Goal: Task Accomplishment & Management: Manage account settings

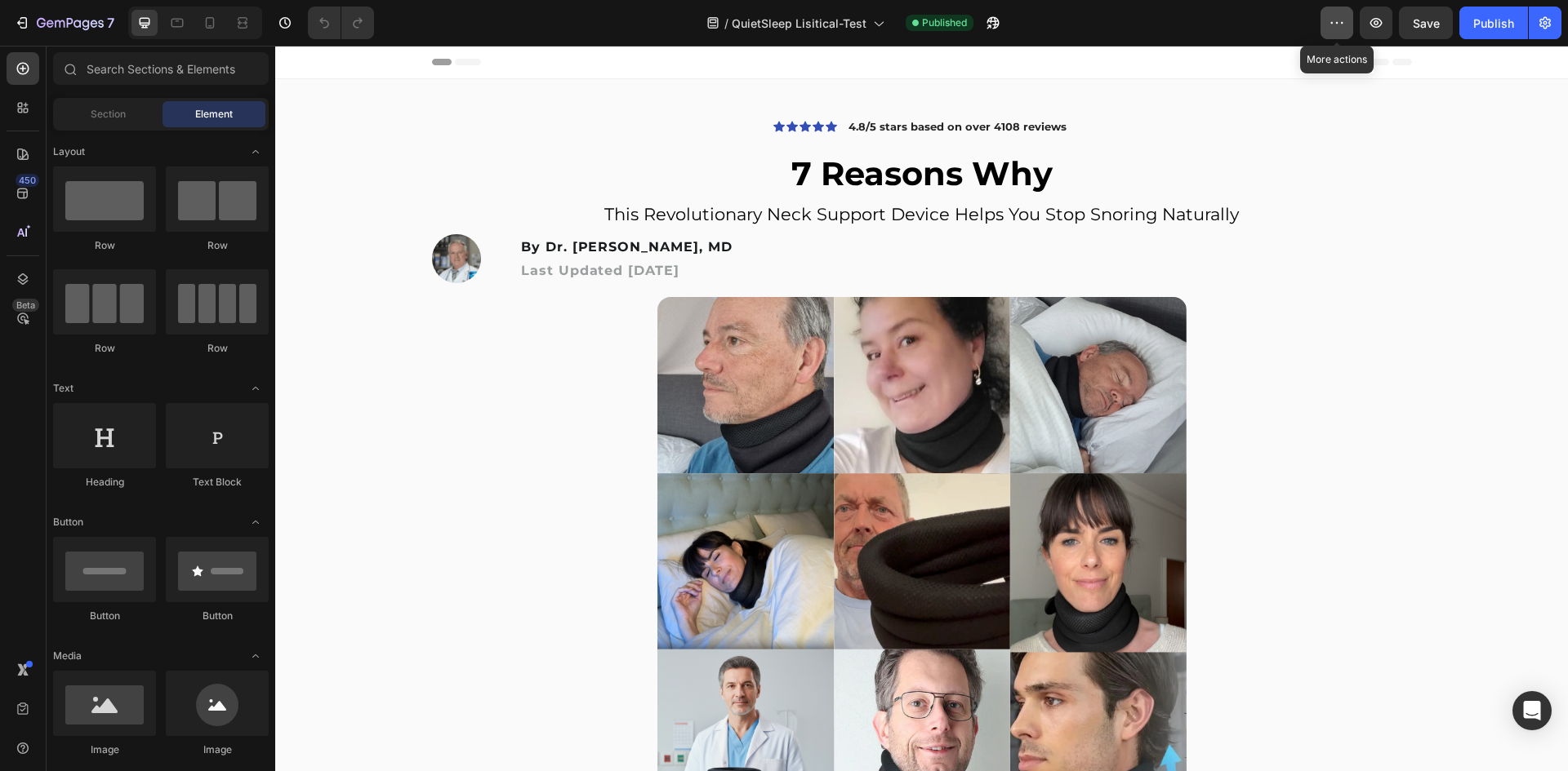
click at [1334, 29] on icon "button" at bounding box center [1336, 22] width 16 height 16
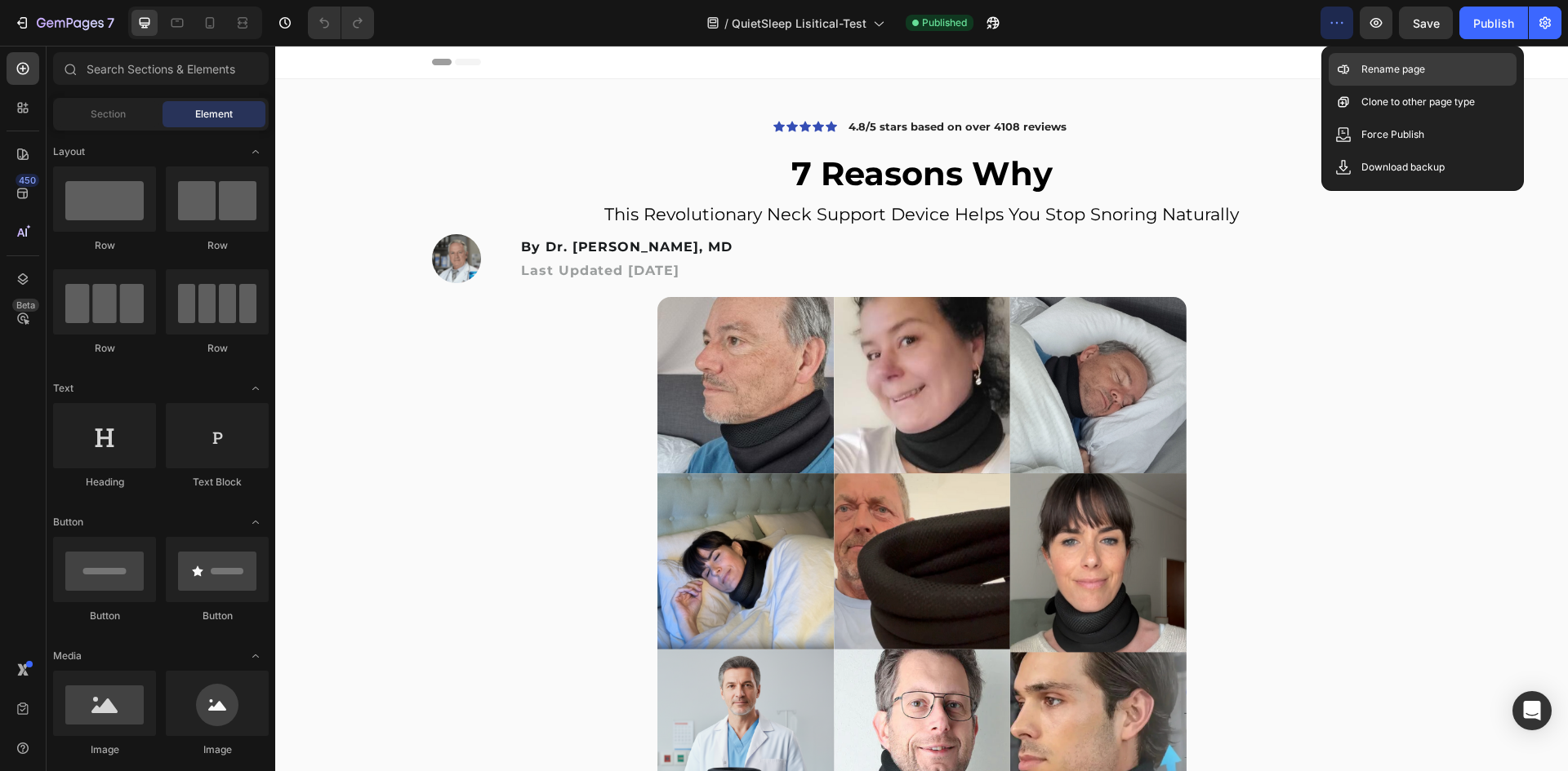
click at [1378, 62] on p "Rename page" at bounding box center [1393, 69] width 63 height 16
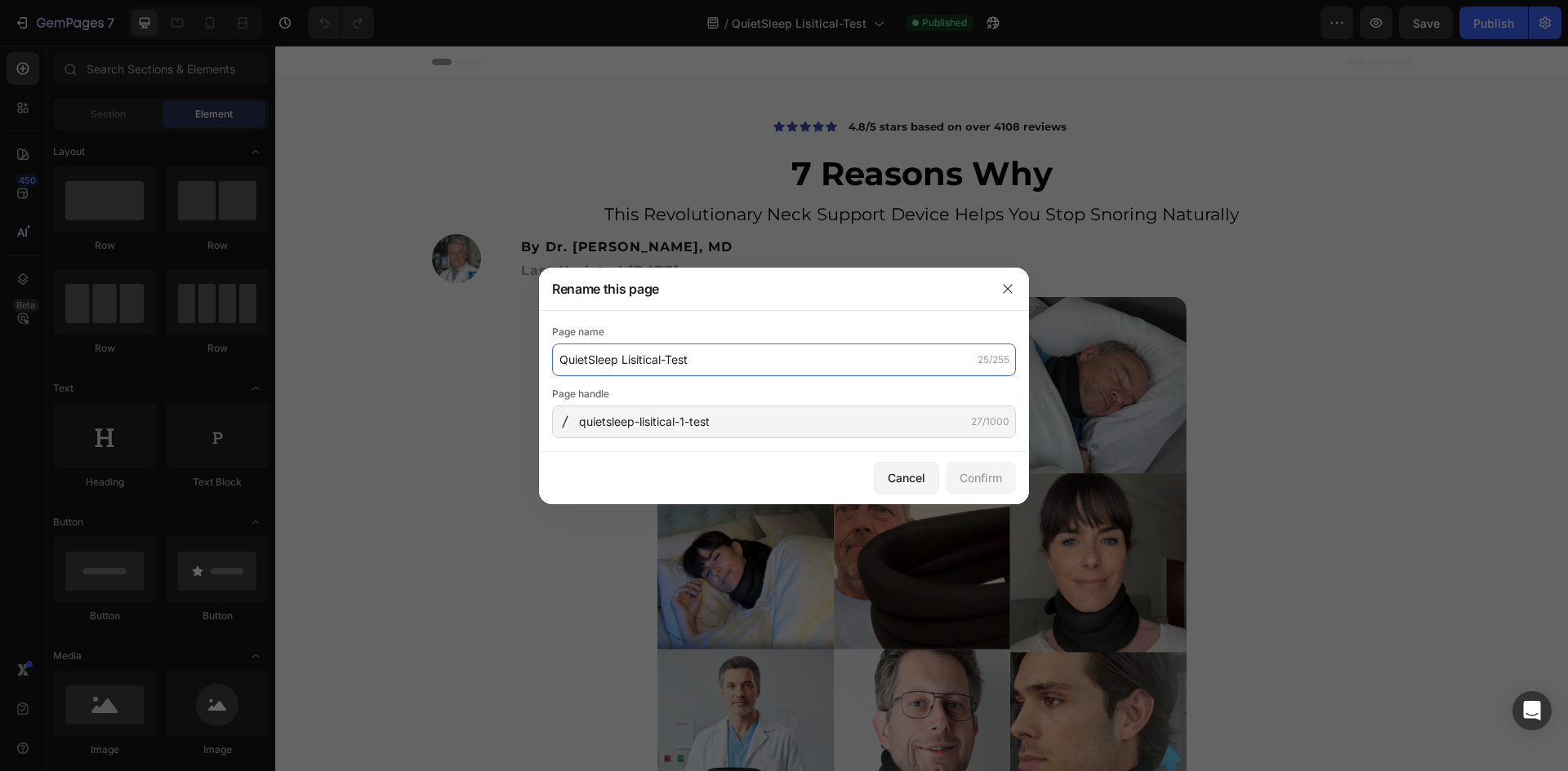
click at [686, 371] on input "QuietSleep Lisitical-Test" at bounding box center [784, 360] width 464 height 33
click at [695, 359] on input "QuietSleep Lisitical-Test" at bounding box center [784, 360] width 464 height 33
type input "QuietSleep Lisitical"
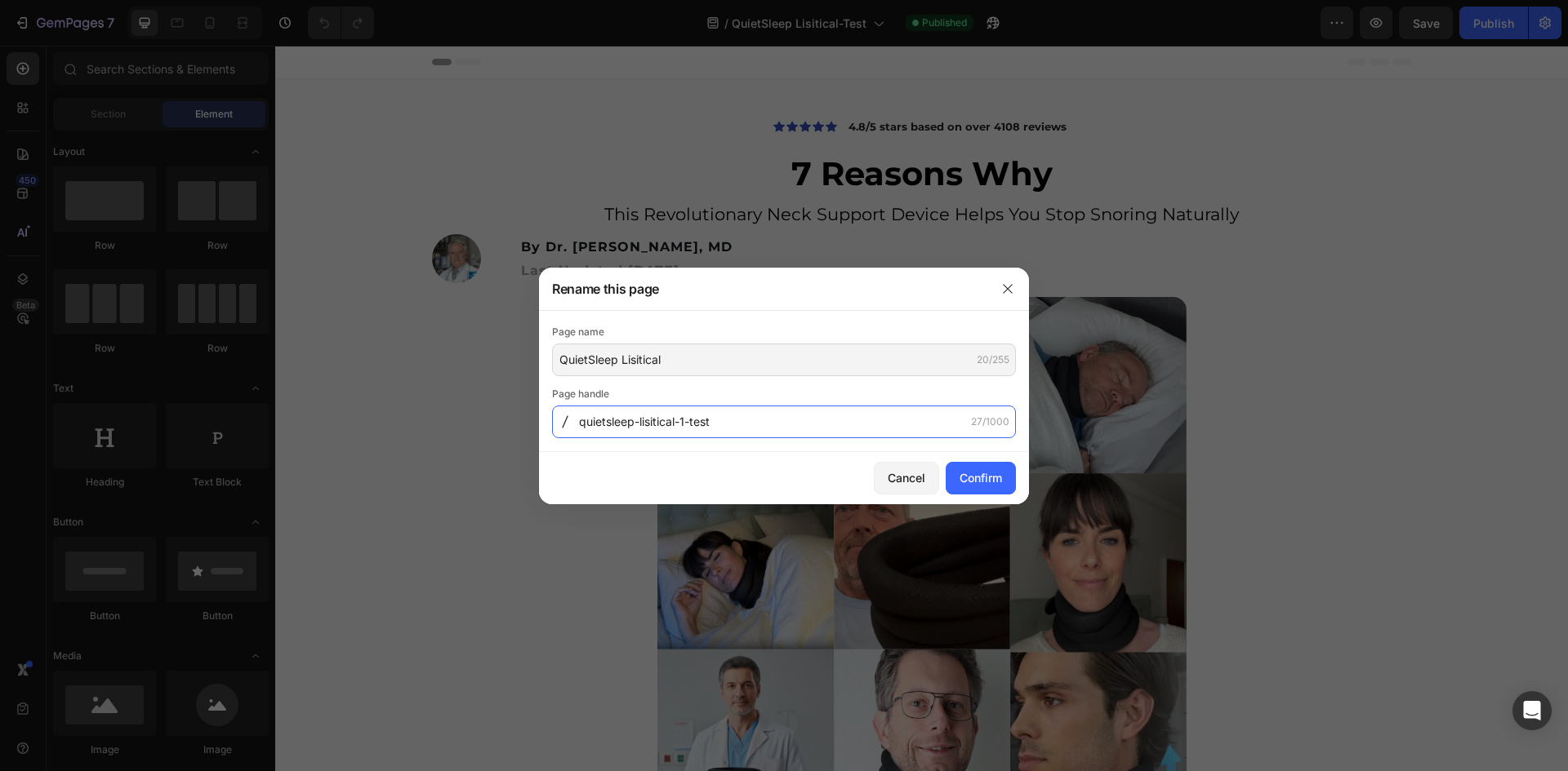
click at [717, 425] on input "quietsleep-lisitical-1-test" at bounding box center [784, 422] width 464 height 33
click at [742, 428] on input "quietsleep-lisitical-1-test" at bounding box center [784, 422] width 464 height 33
type input "quietsleep-lisitical"
click at [952, 473] on button "Confirm" at bounding box center [980, 479] width 70 height 33
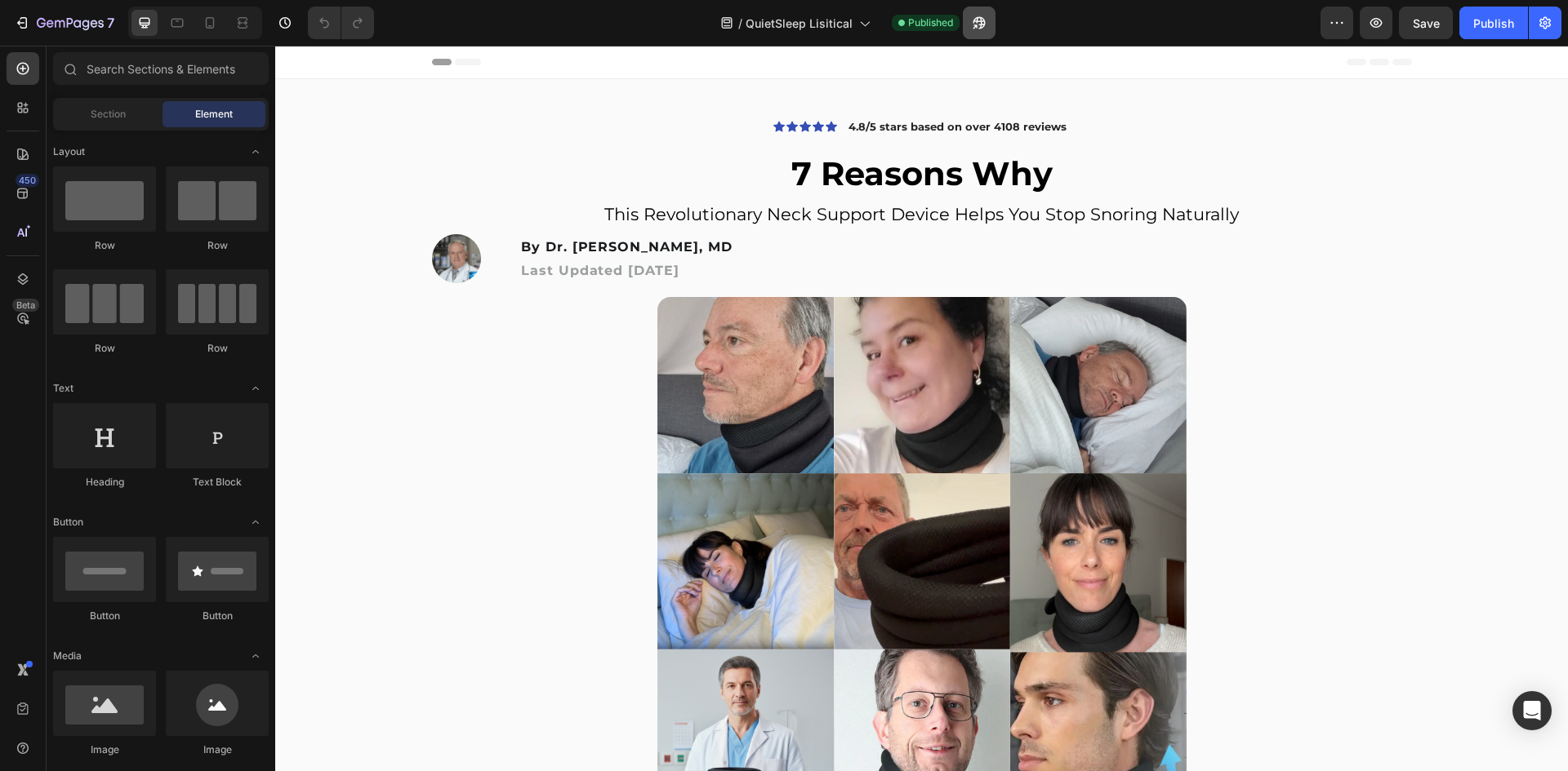
click at [973, 22] on icon "button" at bounding box center [978, 22] width 16 height 16
click at [1501, 25] on div "Publish" at bounding box center [1494, 23] width 40 height 17
